Goal: Find specific fact: Find specific fact

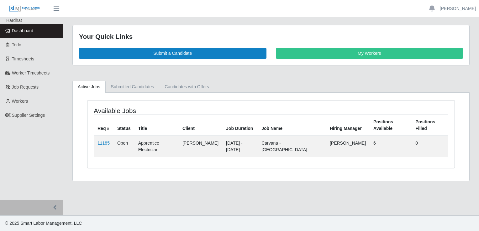
click at [165, 138] on td "Apprentice Electrician" at bounding box center [156, 146] width 44 height 21
click at [102, 141] on link "11185" at bounding box center [103, 143] width 12 height 5
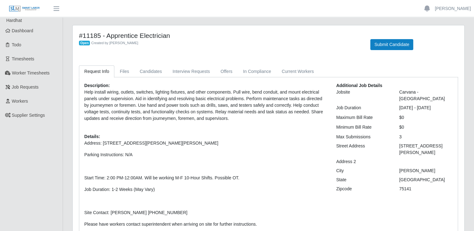
drag, startPoint x: 83, startPoint y: 143, endPoint x: 203, endPoint y: 143, distance: 120.0
click at [203, 143] on div "Description: Help install wiring, outlets, switches, lighting fixtures, and oth…" at bounding box center [206, 205] width 252 height 246
click at [167, 143] on p "Address: [STREET_ADDRESS][PERSON_NAME][PERSON_NAME]" at bounding box center [205, 143] width 242 height 7
drag, startPoint x: 84, startPoint y: 143, endPoint x: 194, endPoint y: 146, distance: 110.0
click at [194, 146] on p "Address: [STREET_ADDRESS][PERSON_NAME][PERSON_NAME]" at bounding box center [205, 143] width 242 height 7
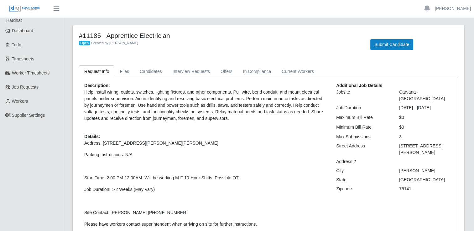
copy p "Address: [STREET_ADDRESS][PERSON_NAME][PERSON_NAME]"
click at [148, 74] on link "Candidates" at bounding box center [150, 71] width 33 height 12
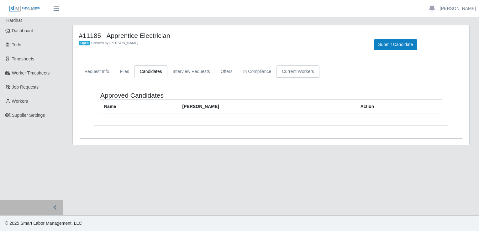
click at [282, 72] on link "Current Workers" at bounding box center [297, 71] width 43 height 12
click at [126, 72] on link "Files" at bounding box center [124, 71] width 20 height 12
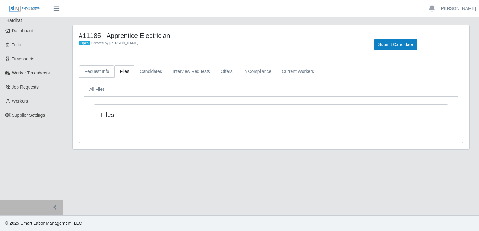
click at [102, 71] on link "Request Info" at bounding box center [96, 71] width 35 height 12
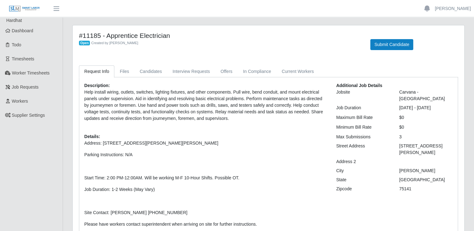
click at [226, 159] on p "Address: [STREET_ADDRESS][PERSON_NAME][PERSON_NAME] Parking Instructions: N/A S…" at bounding box center [205, 222] width 242 height 165
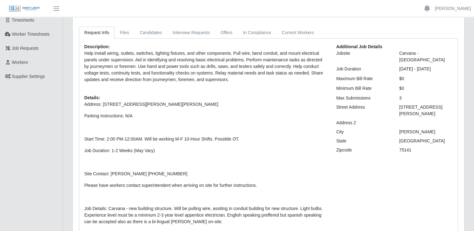
scroll to position [41, 0]
